Goal: Contribute content: Add original content to the website for others to see

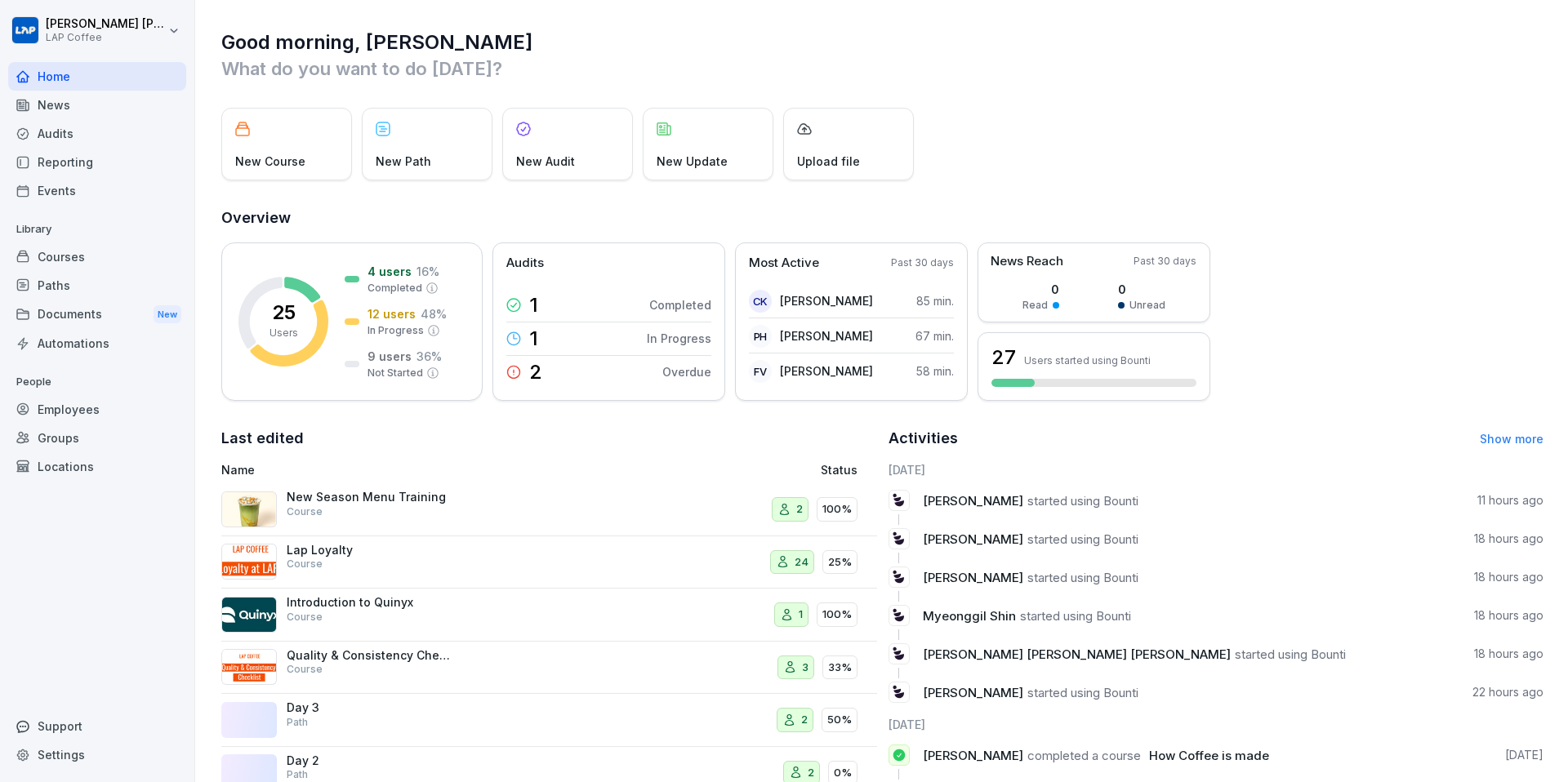
click at [273, 161] on p "New Course" at bounding box center [270, 161] width 71 height 17
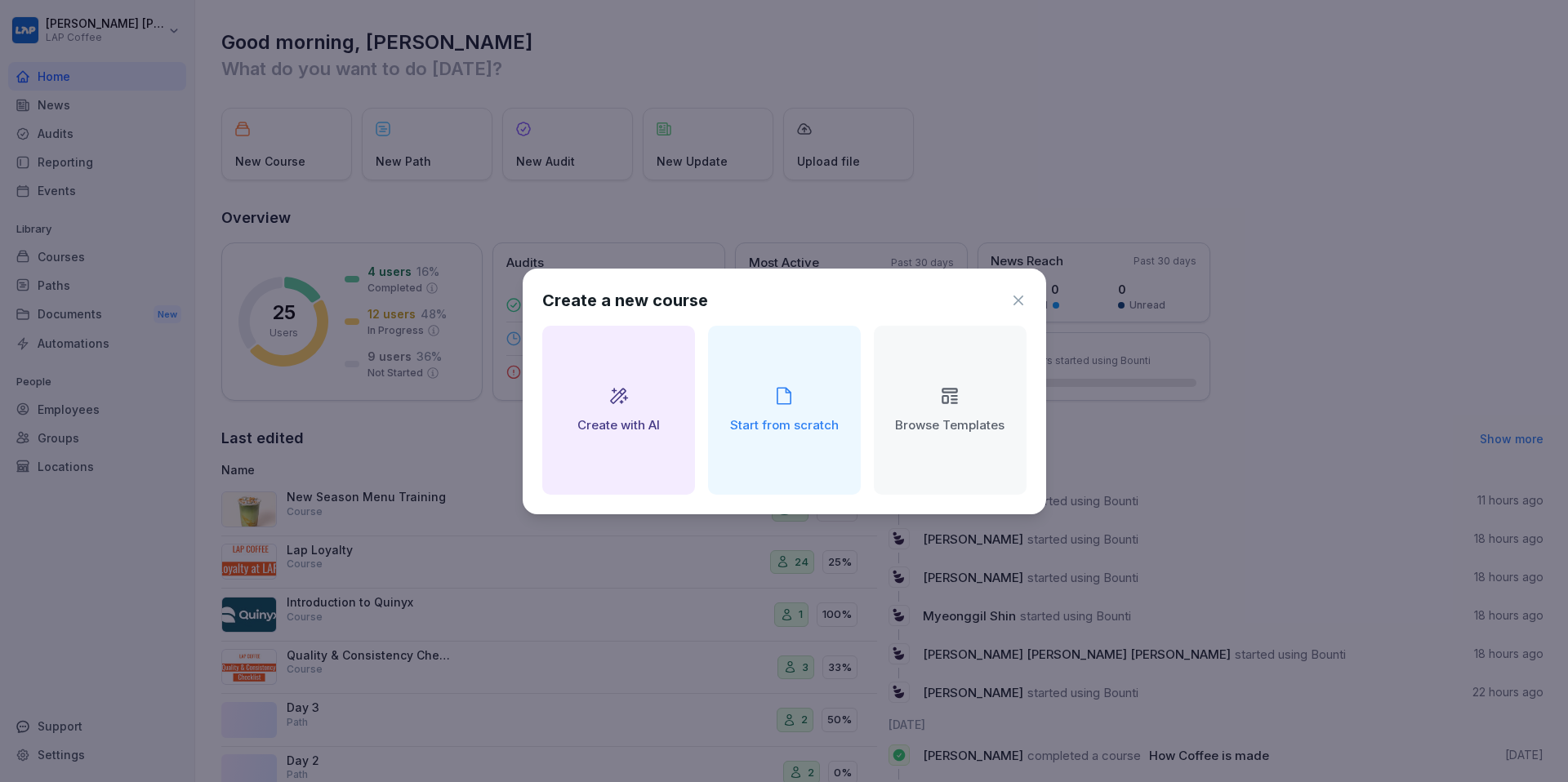
click at [815, 463] on div "Start from scratch" at bounding box center [784, 410] width 153 height 169
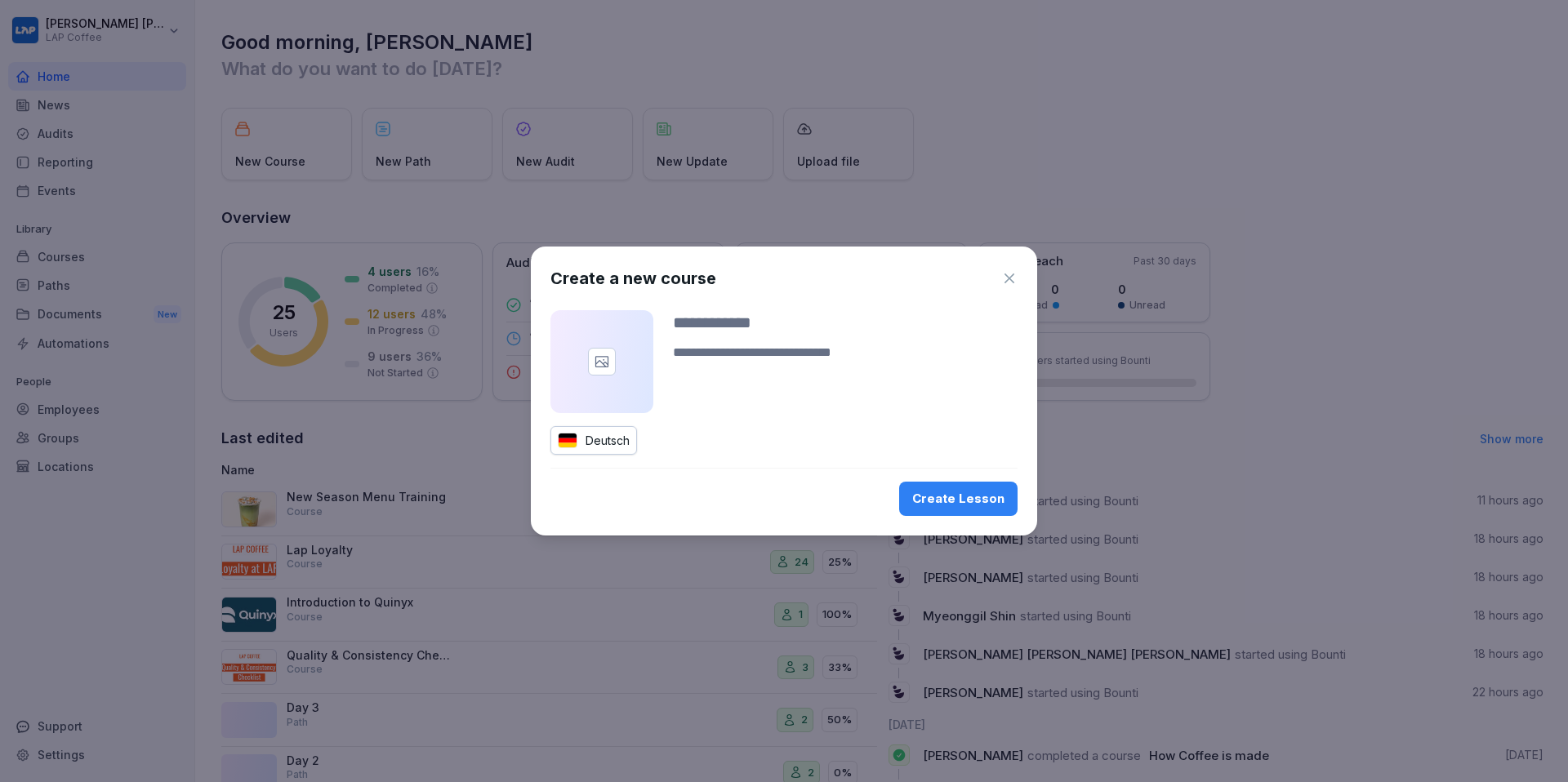
click at [751, 315] on input at bounding box center [846, 322] width 345 height 24
click at [1011, 280] on icon "button" at bounding box center [1009, 278] width 10 height 10
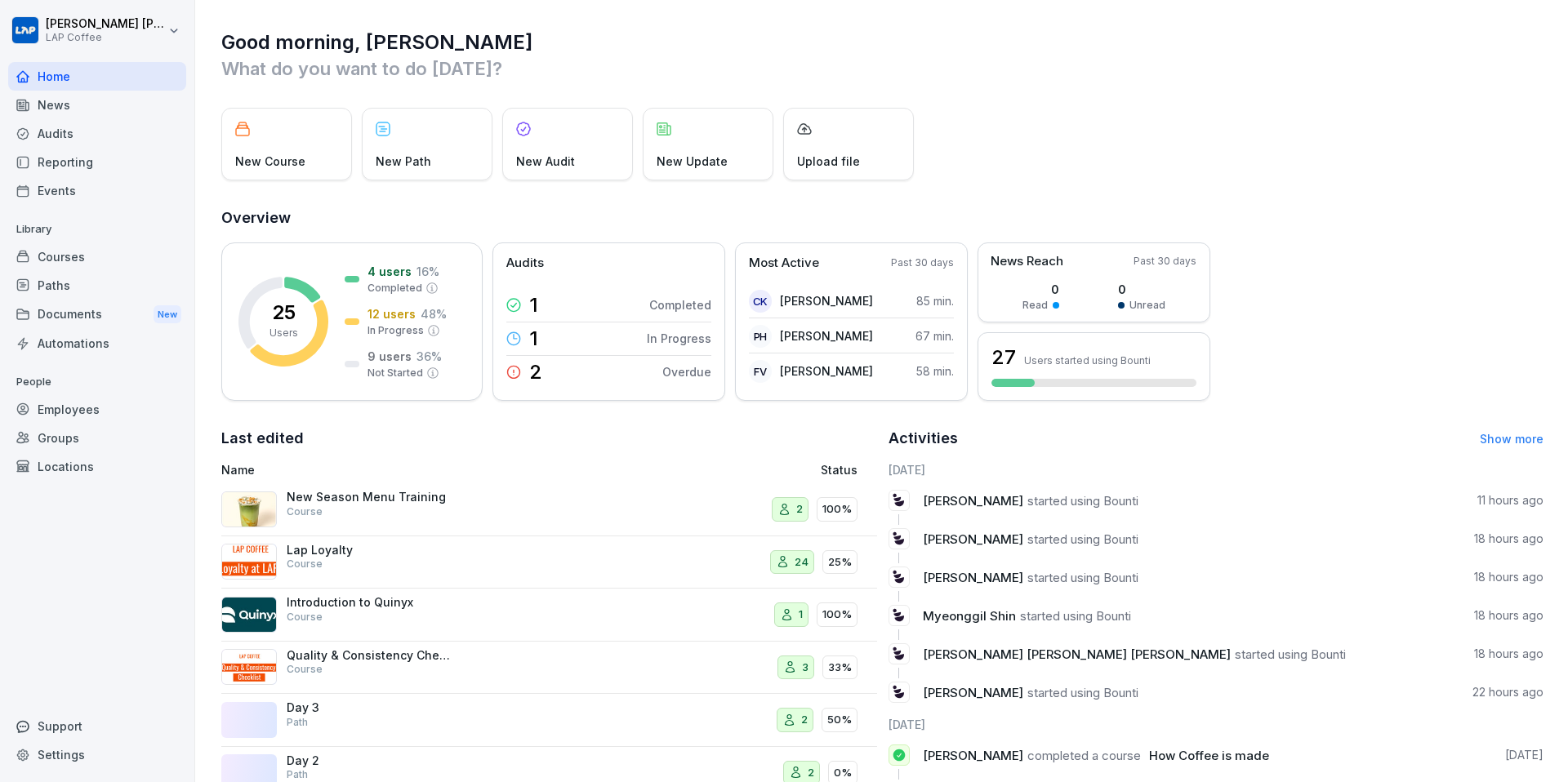
click at [300, 169] on p "New Course" at bounding box center [270, 161] width 71 height 17
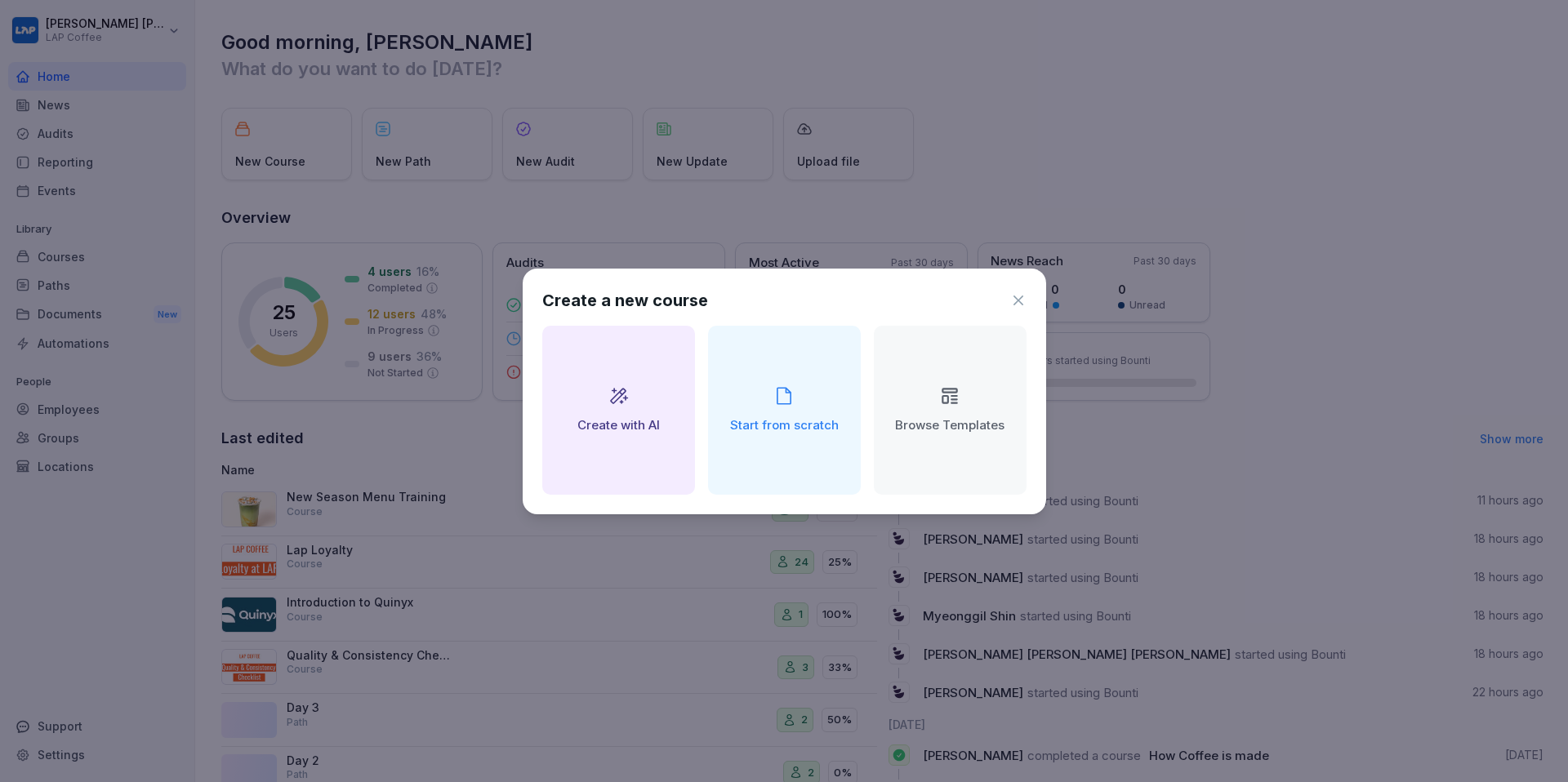
click at [599, 403] on div "Create with AI" at bounding box center [618, 410] width 153 height 169
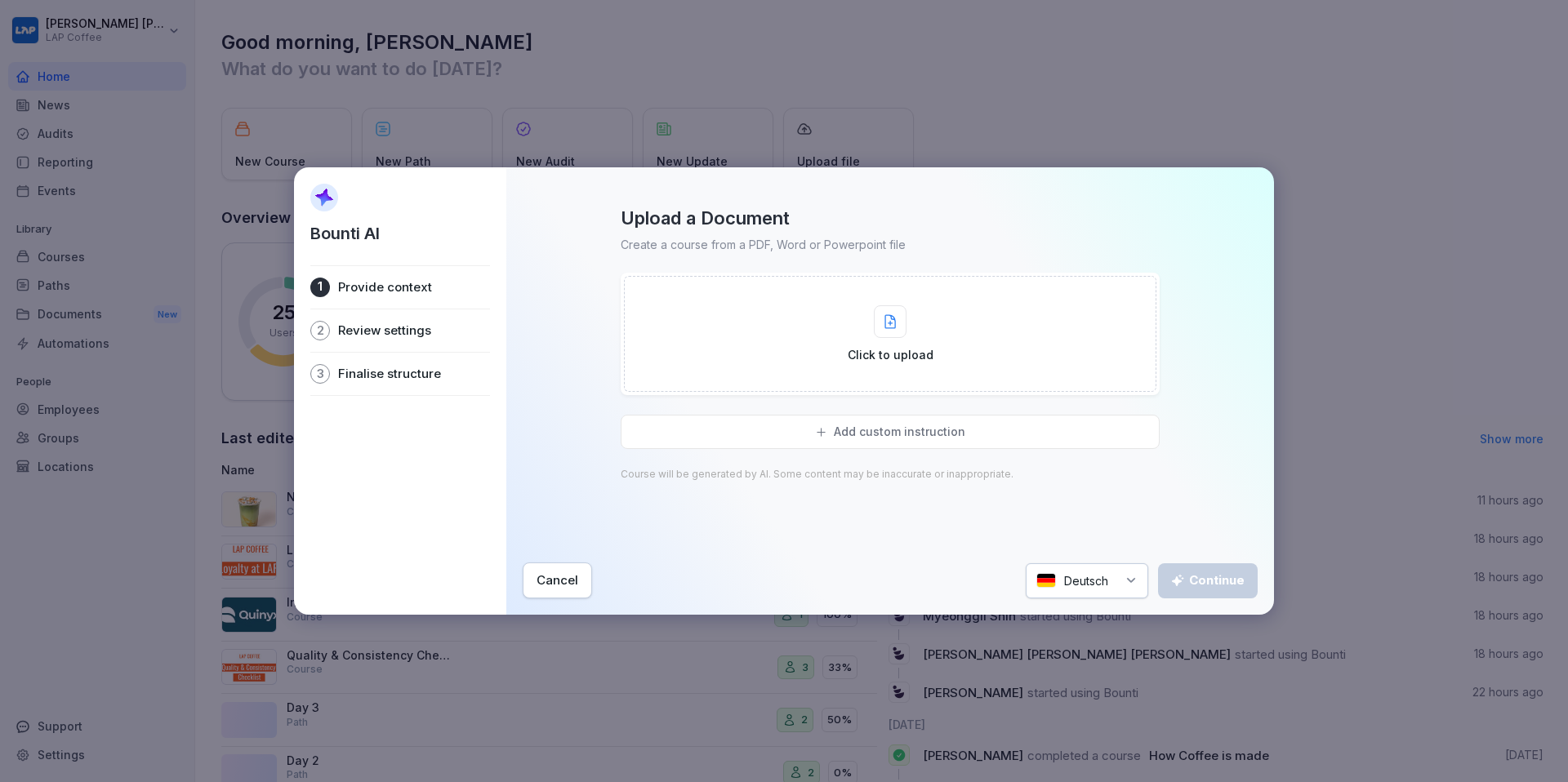
click at [895, 376] on div "Click to upload" at bounding box center [890, 334] width 532 height 116
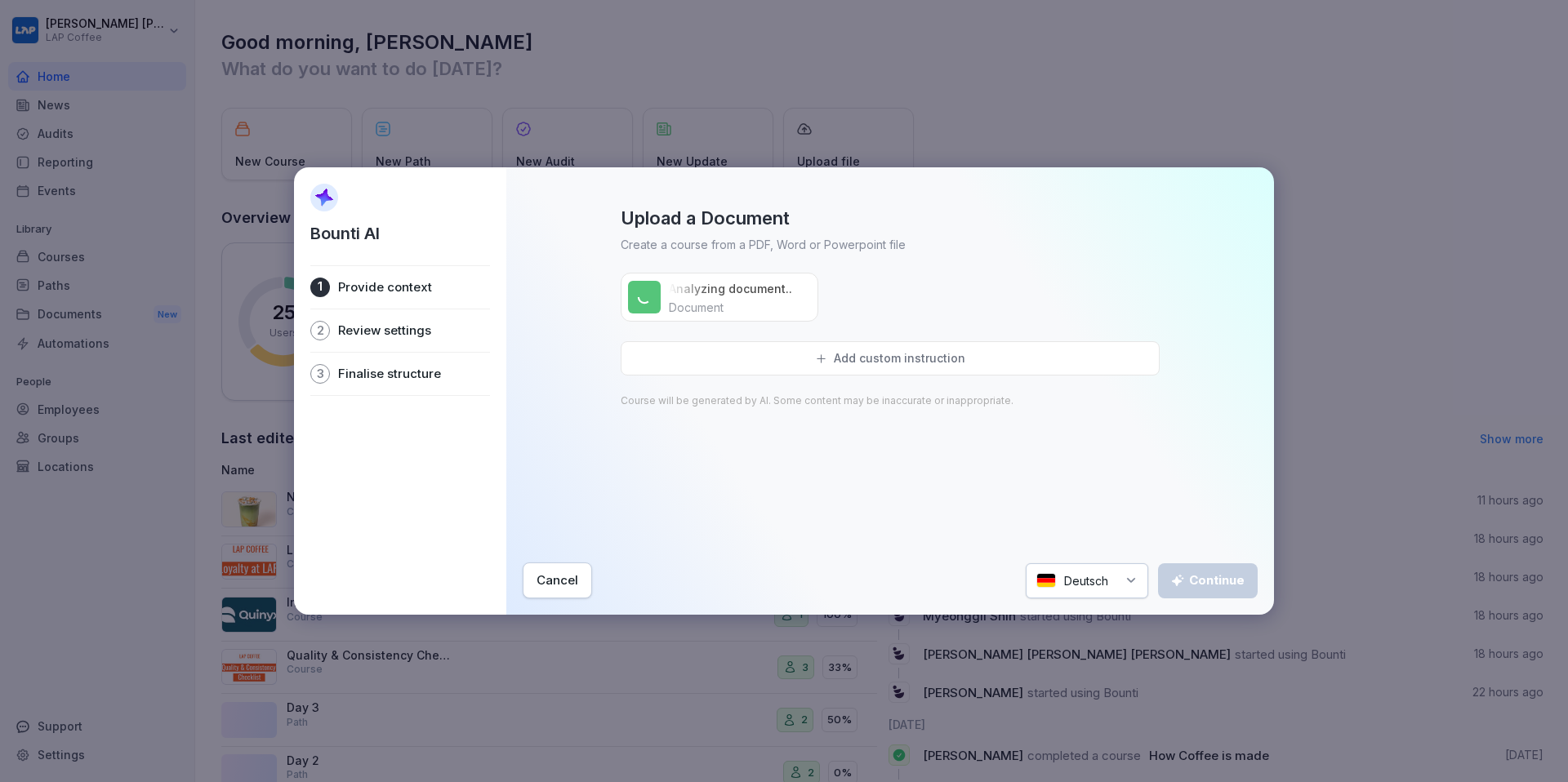
click at [1122, 578] on div "Deutsch" at bounding box center [1087, 580] width 122 height 35
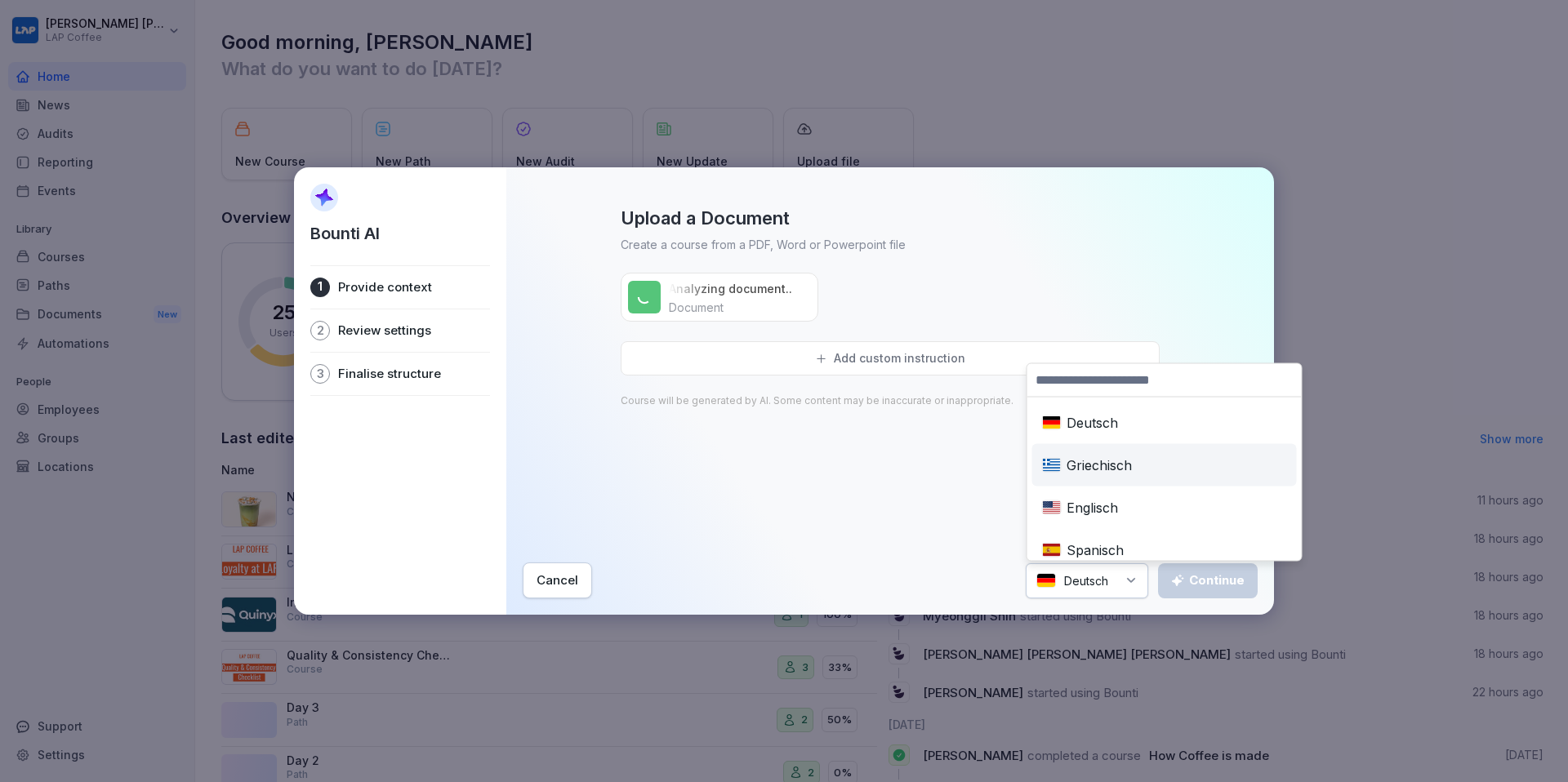
scroll to position [141, 0]
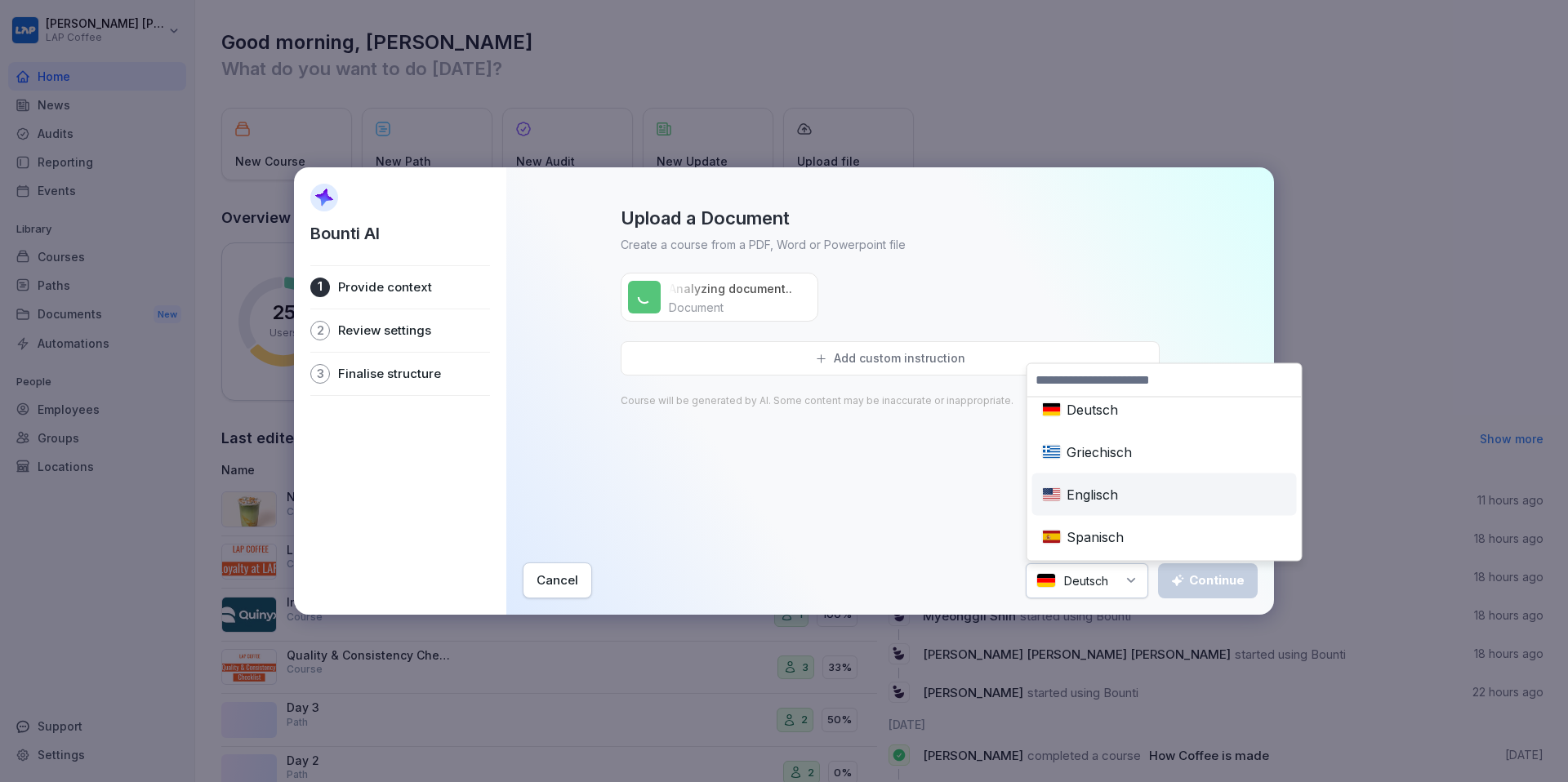
click at [1102, 488] on div "Englisch" at bounding box center [1164, 495] width 258 height 36
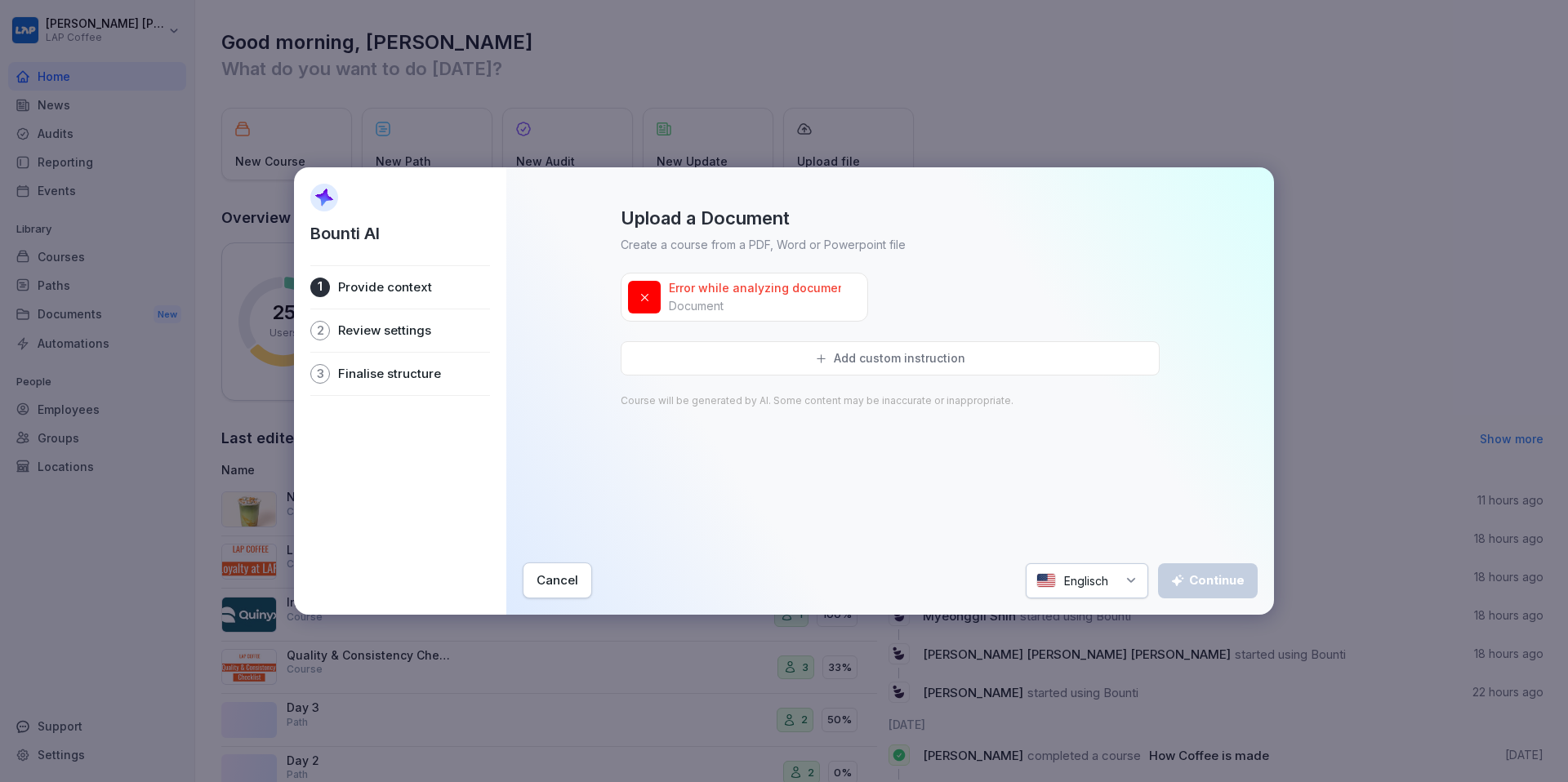
click at [866, 282] on div at bounding box center [862, 279] width 17 height 17
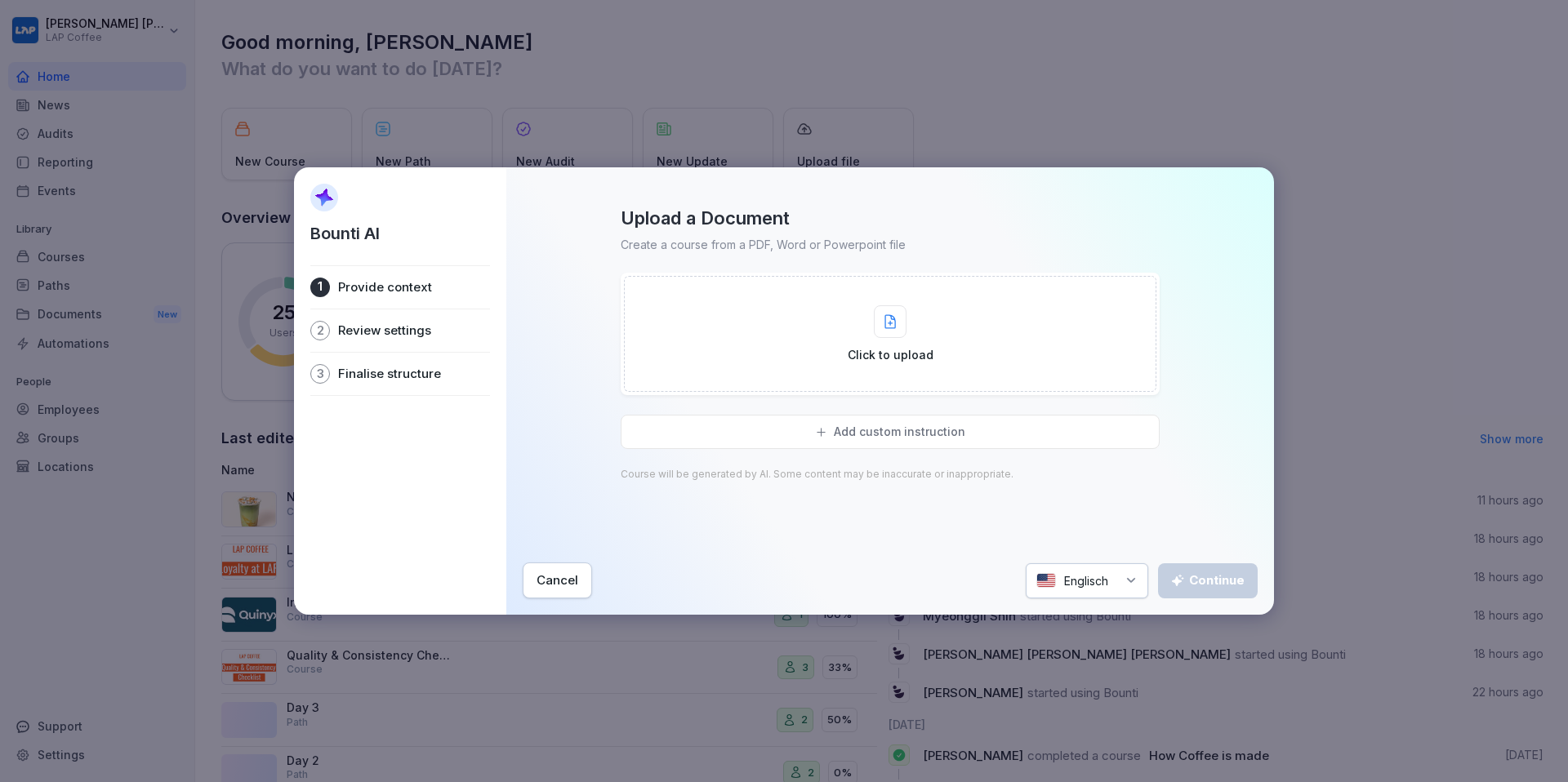
click at [920, 327] on div "Click to upload" at bounding box center [890, 334] width 86 height 58
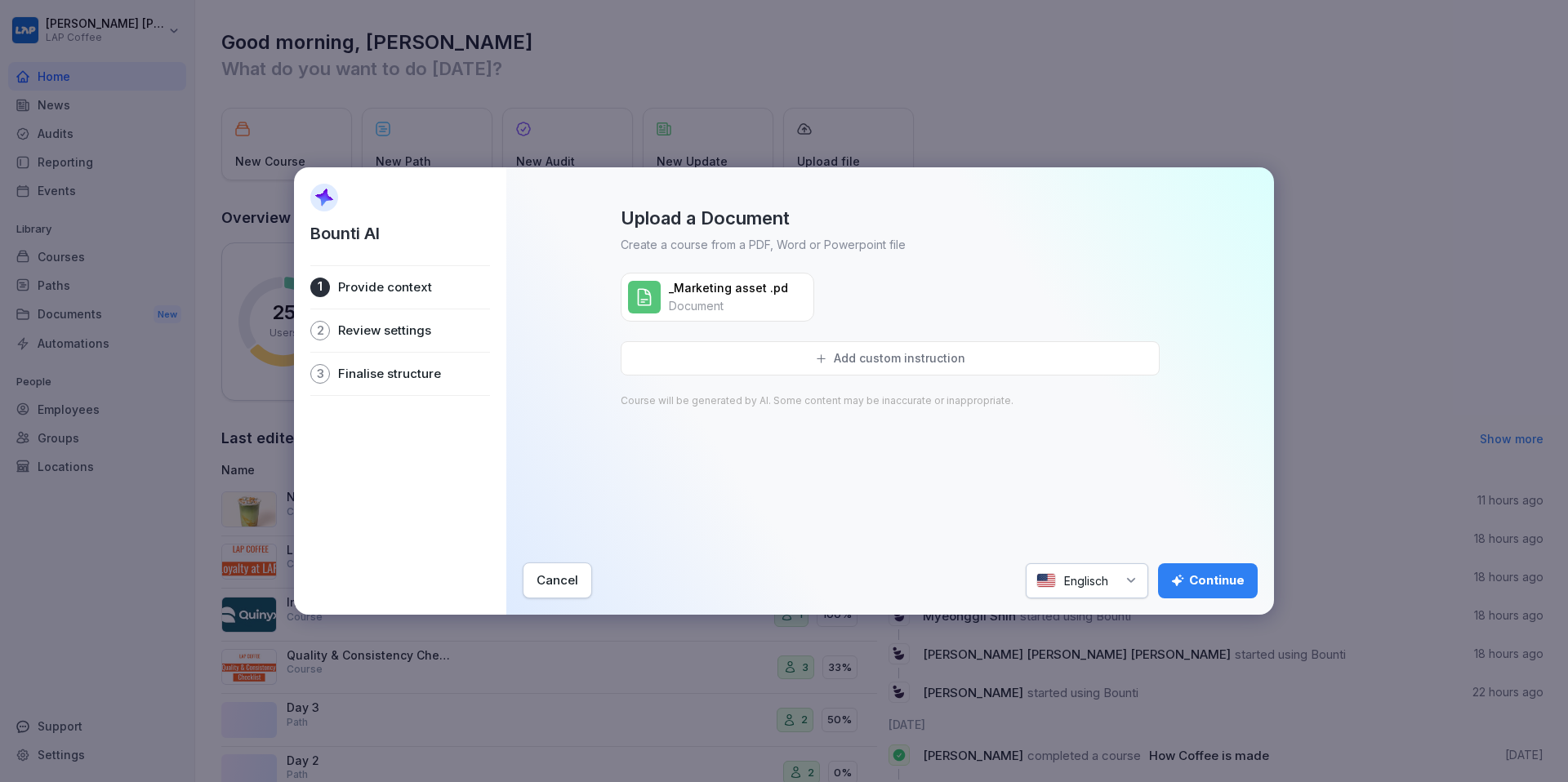
click at [923, 360] on p "Add custom instruction" at bounding box center [899, 358] width 131 height 14
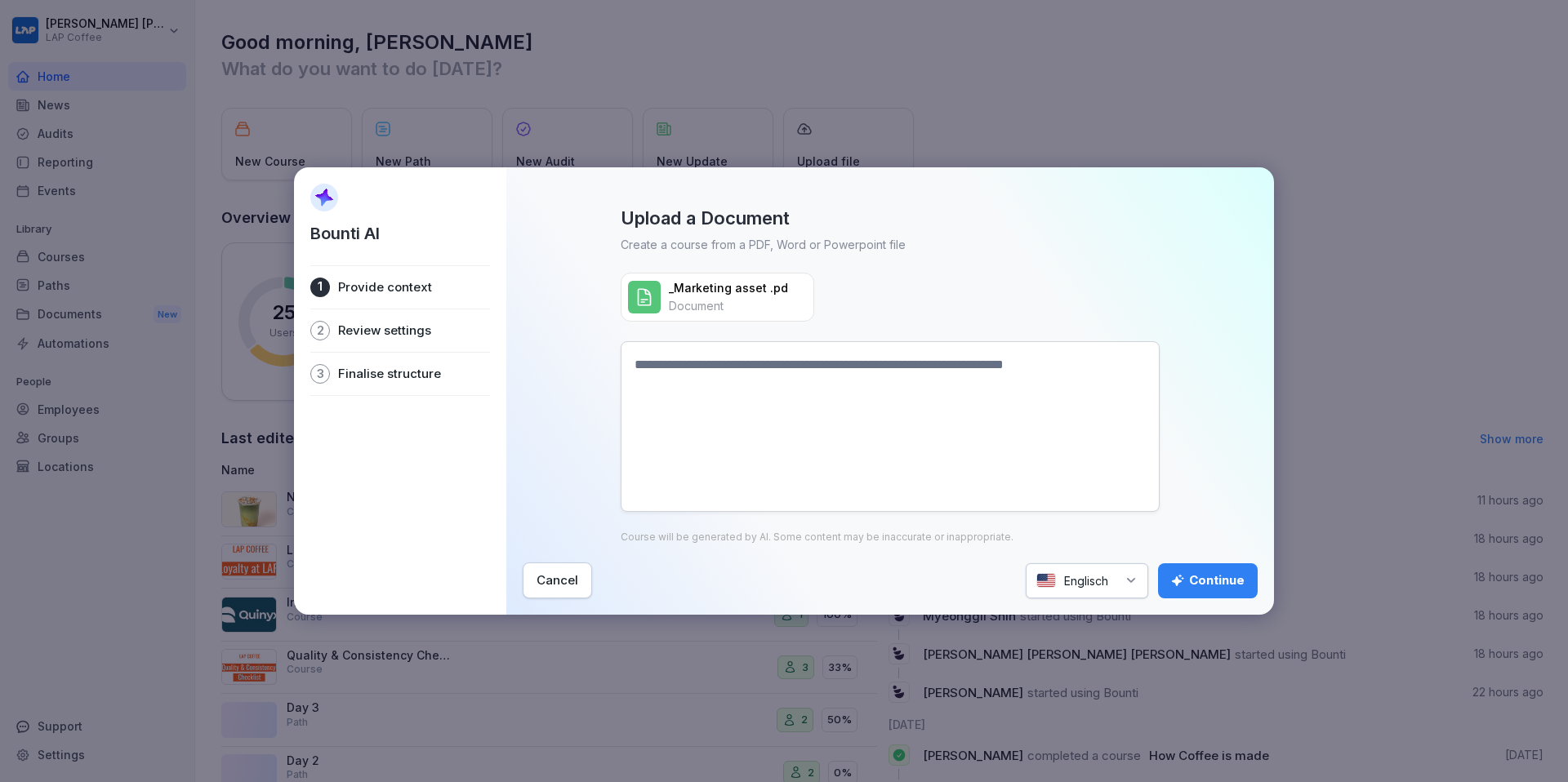
click at [888, 379] on textarea at bounding box center [890, 426] width 539 height 171
click at [889, 378] on textarea at bounding box center [890, 426] width 539 height 171
click at [918, 369] on textarea at bounding box center [890, 426] width 539 height 171
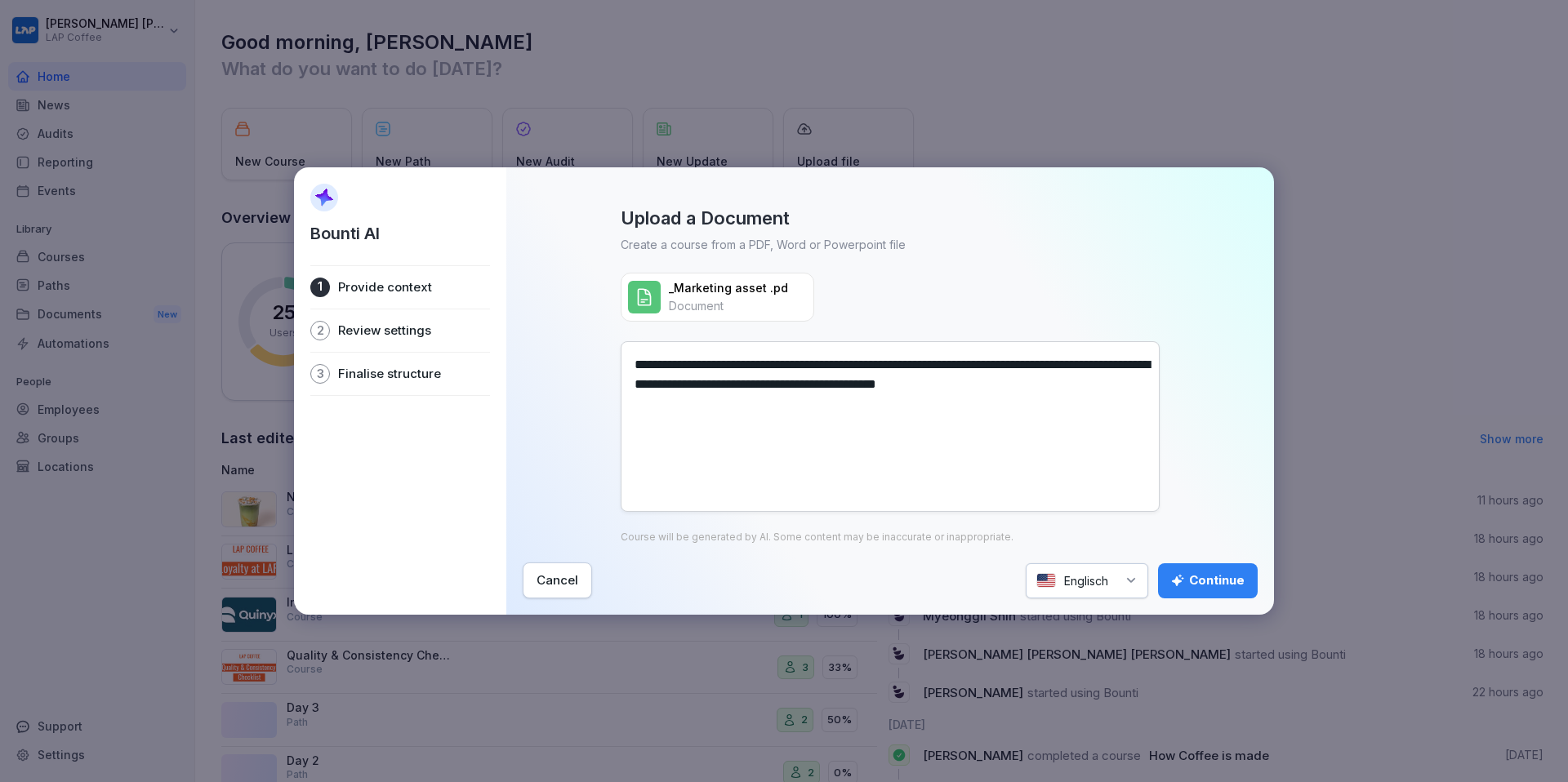
type textarea "**********"
click at [1209, 572] on div "Continue" at bounding box center [1208, 580] width 73 height 18
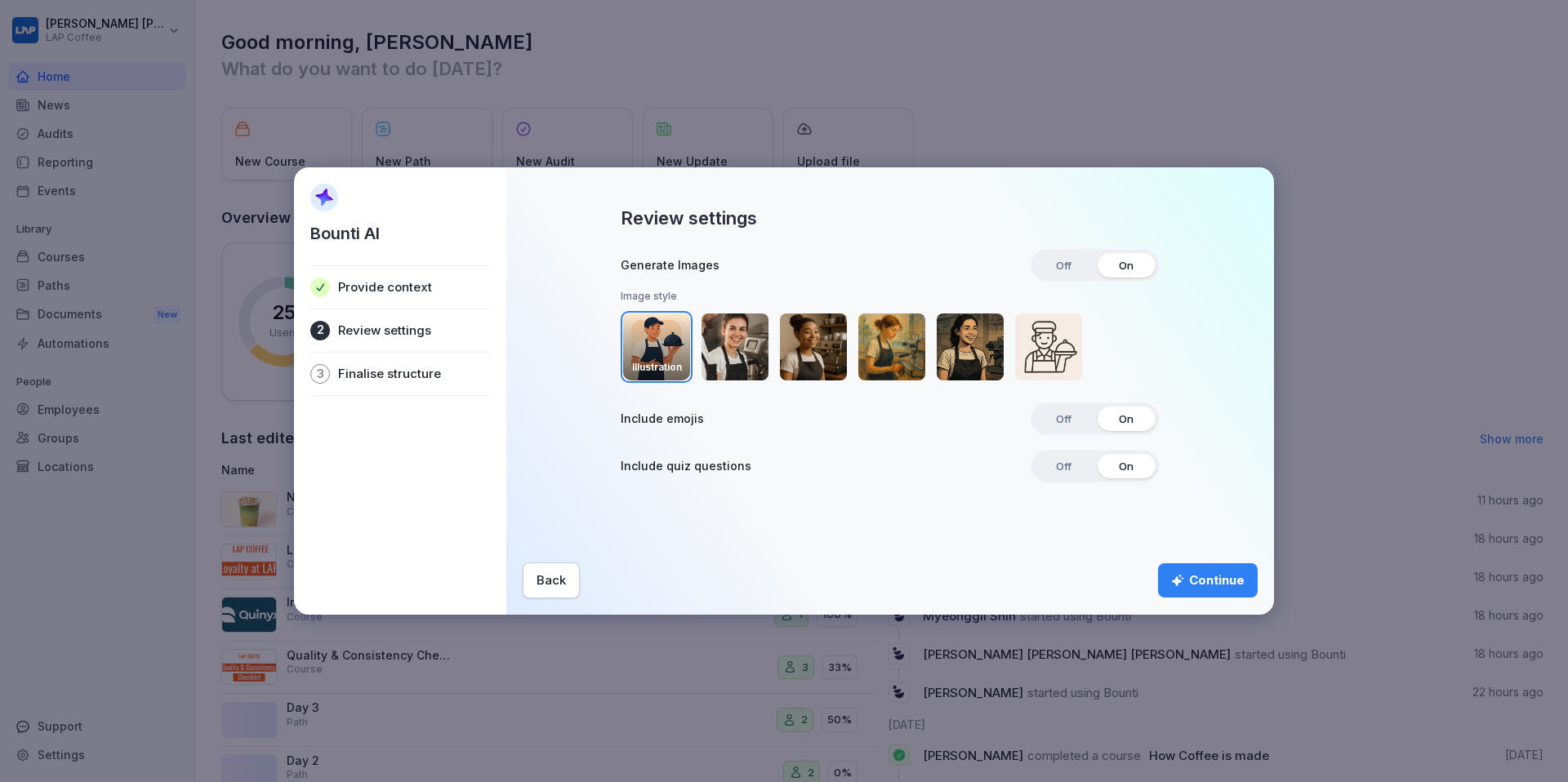
click at [1080, 265] on span "Off" at bounding box center [1063, 265] width 38 height 24
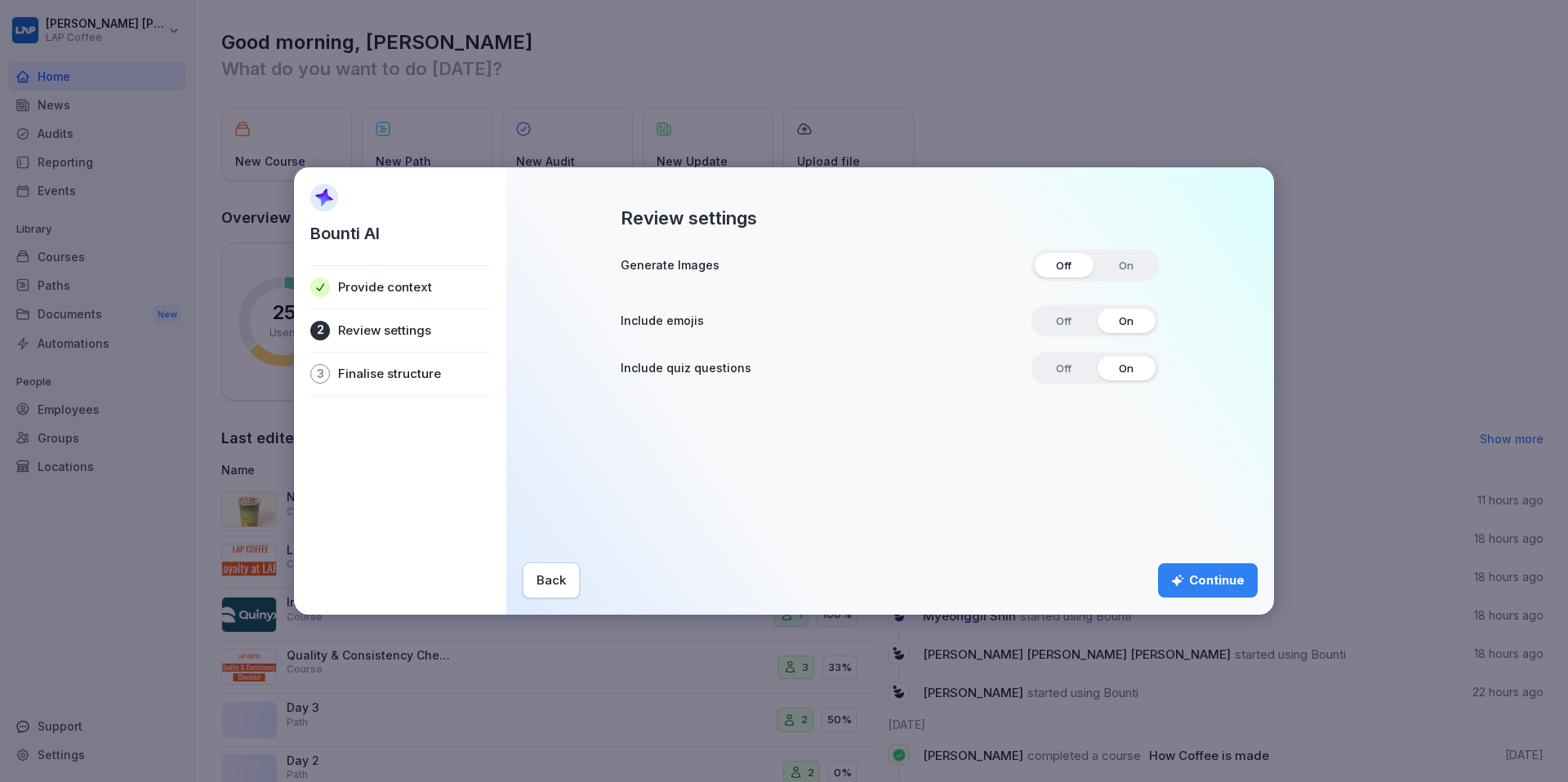
click at [1067, 320] on span "Off" at bounding box center [1063, 320] width 38 height 24
click at [1232, 580] on div "Continue" at bounding box center [1208, 580] width 73 height 18
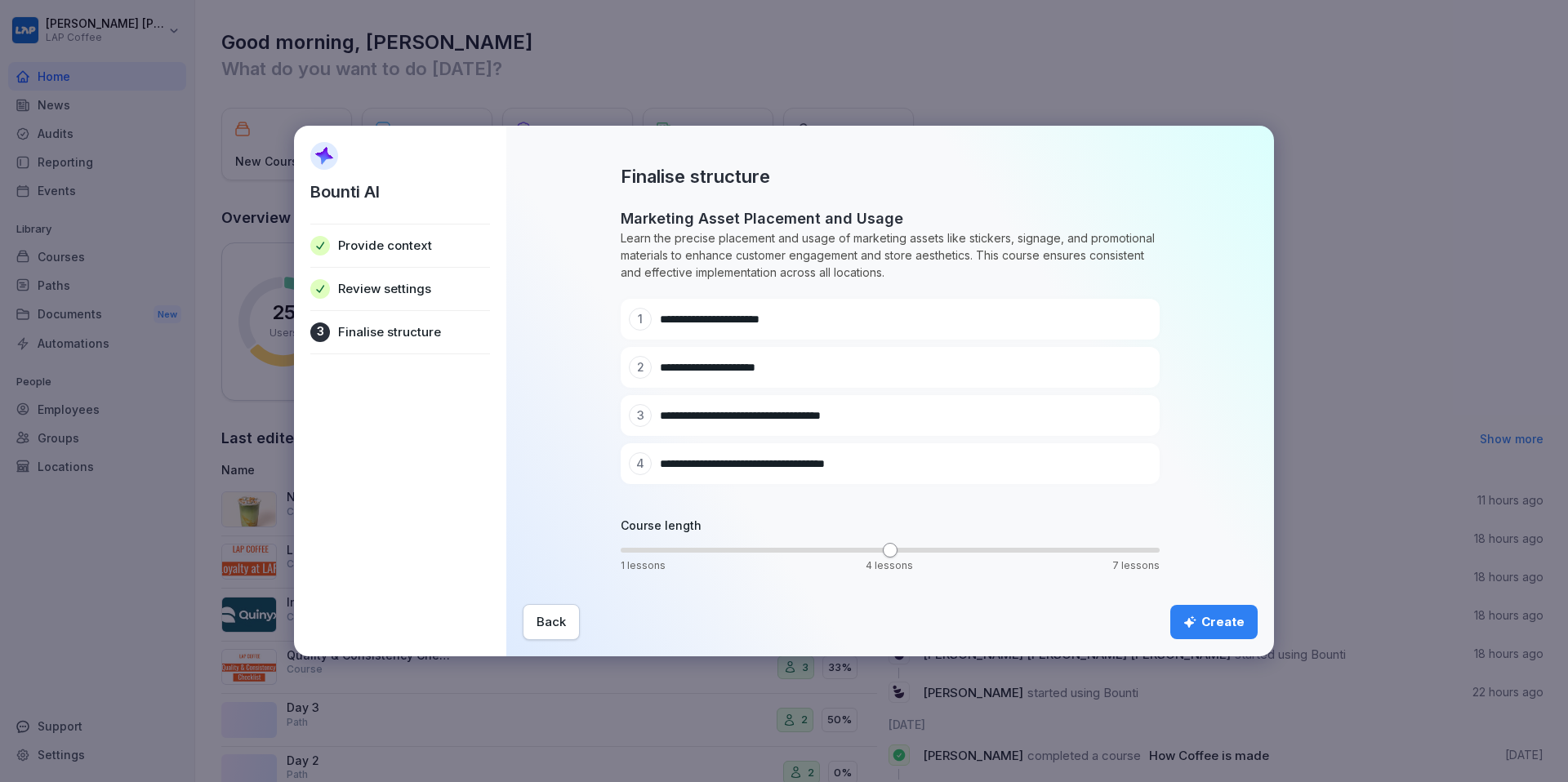
click at [707, 548] on span "1 lessons 4 lessons 7 lessons" at bounding box center [890, 550] width 539 height 4
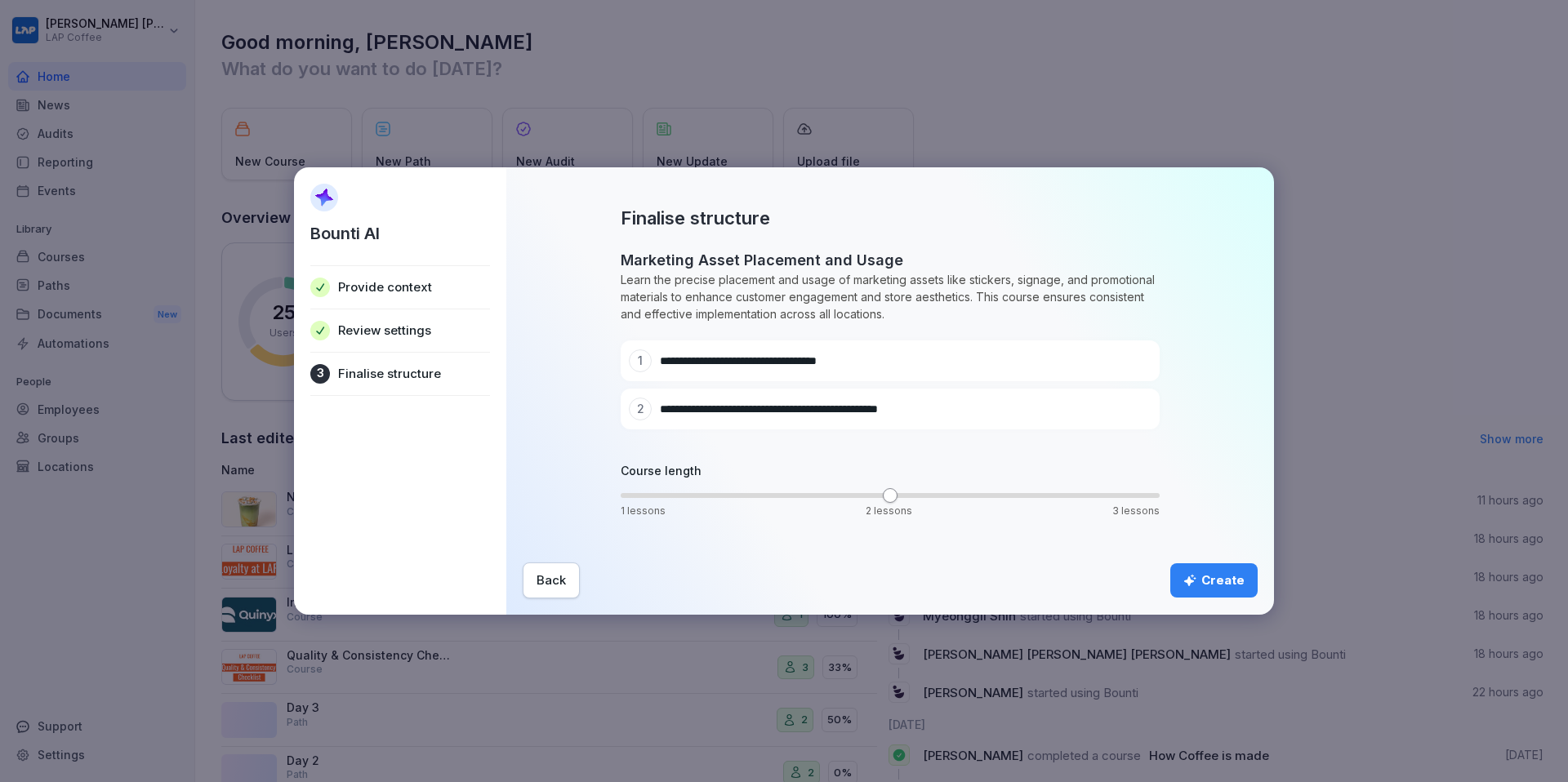
click at [1205, 576] on div "Create" at bounding box center [1214, 580] width 62 height 18
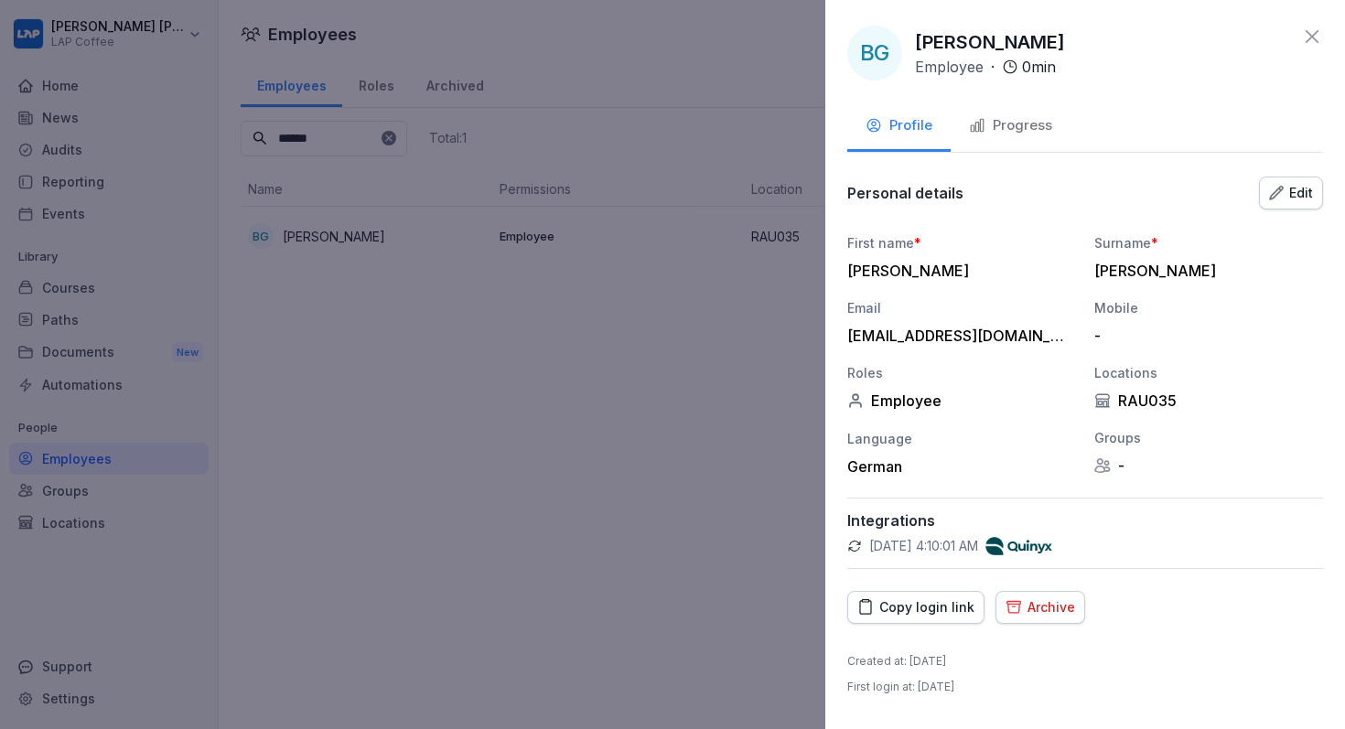
click at [1312, 23] on div "BG Brenda García Employee · 0 min Profile Progress Personal details Edit First …" at bounding box center [1085, 364] width 520 height 729
click at [1312, 31] on icon at bounding box center [1312, 37] width 22 height 22
